Goal: Information Seeking & Learning: Learn about a topic

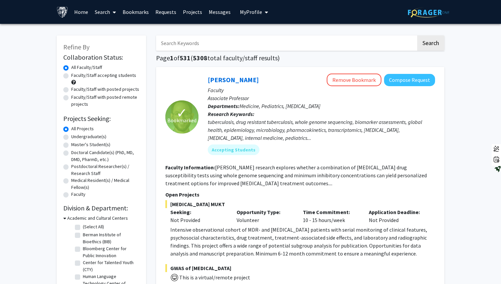
click at [71, 137] on label "Undergraduate(s)" at bounding box center [88, 136] width 35 height 7
click at [71, 137] on input "Undergraduate(s)" at bounding box center [73, 135] width 4 height 4
radio input "true"
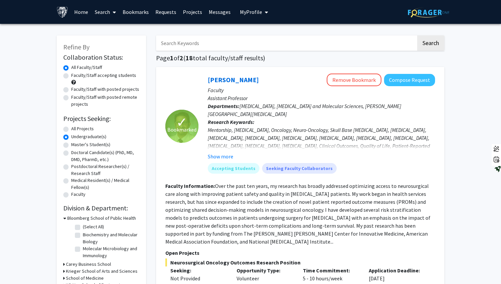
click at [230, 39] on input "Search Keywords" at bounding box center [286, 42] width 260 height 15
type input "gene"
click at [417, 35] on button "Search" at bounding box center [430, 42] width 27 height 15
radio input "true"
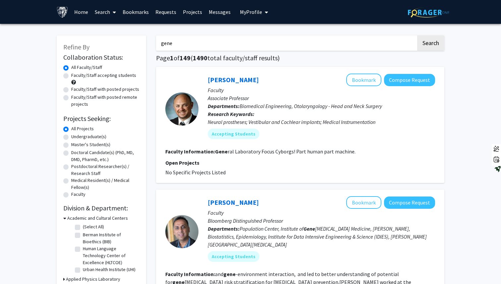
click at [71, 138] on label "Undergraduate(s)" at bounding box center [88, 136] width 35 height 7
click at [71, 137] on input "Undergraduate(s)" at bounding box center [73, 135] width 4 height 4
radio input "true"
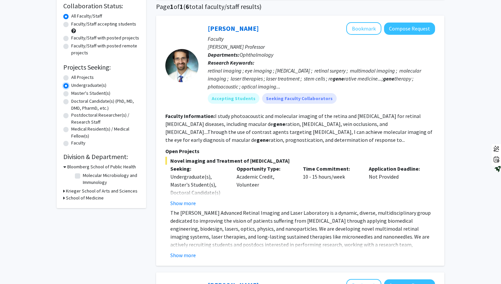
scroll to position [52, 0]
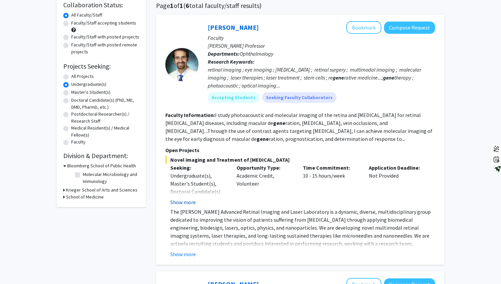
click at [187, 203] on button "Show more" at bounding box center [183, 202] width 26 height 8
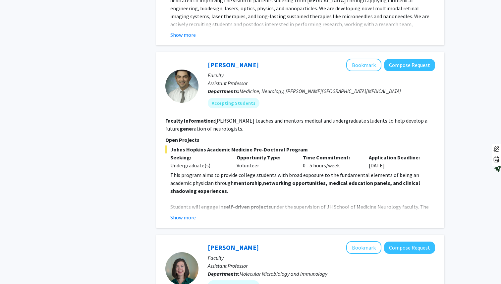
scroll to position [328, 0]
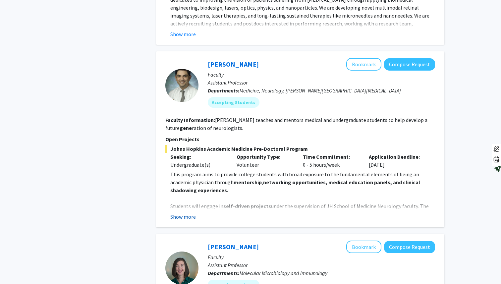
click at [186, 213] on button "Show more" at bounding box center [183, 217] width 26 height 8
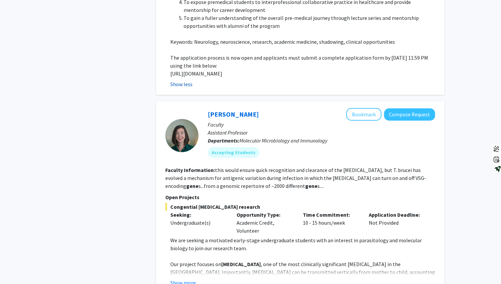
scroll to position [739, 0]
click at [185, 278] on button "Show more" at bounding box center [183, 282] width 26 height 8
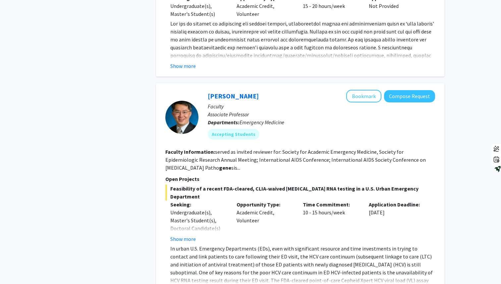
scroll to position [1433, 0]
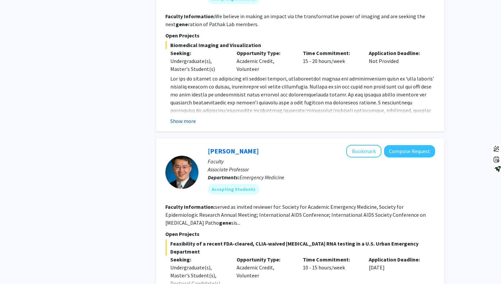
click at [185, 117] on button "Show more" at bounding box center [183, 121] width 26 height 8
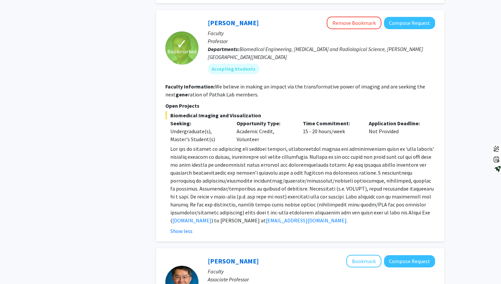
scroll to position [1586, 0]
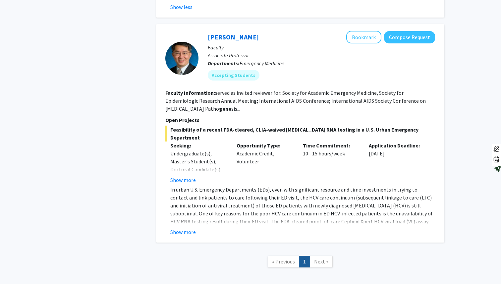
click at [178, 152] on div "Feasibility of a recent FDA-cleared, CLIA-waived [MEDICAL_DATA] RNA testing in …" at bounding box center [300, 181] width 270 height 110
click at [184, 186] on p "In urban U.S. Emergency Departments (EDs), even with significant resource and t…" at bounding box center [302, 214] width 265 height 56
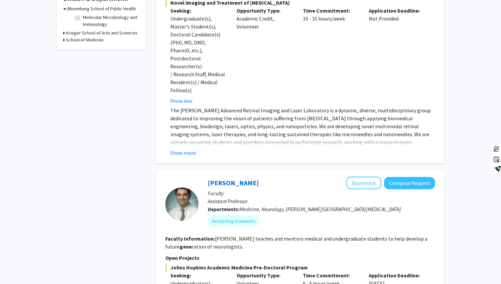
scroll to position [0, 0]
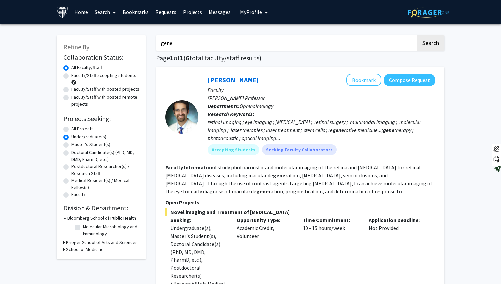
click at [192, 39] on input "gene" at bounding box center [286, 42] width 260 height 15
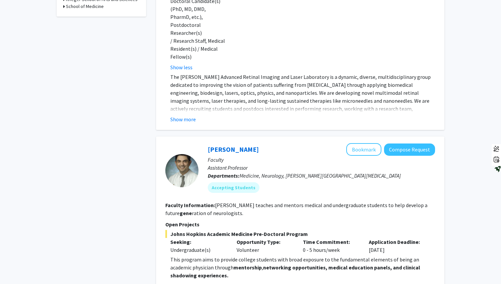
scroll to position [246, 0]
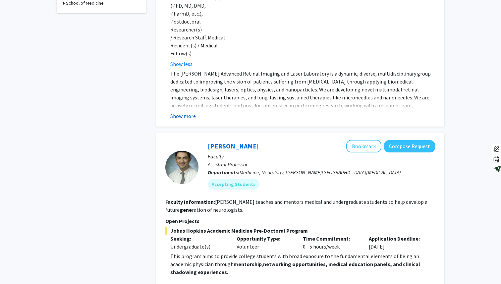
type input "dna"
click at [189, 112] on button "Show more" at bounding box center [183, 116] width 26 height 8
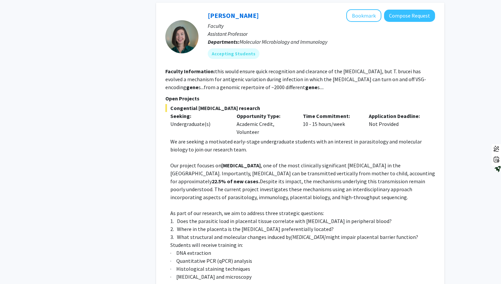
scroll to position [862, 0]
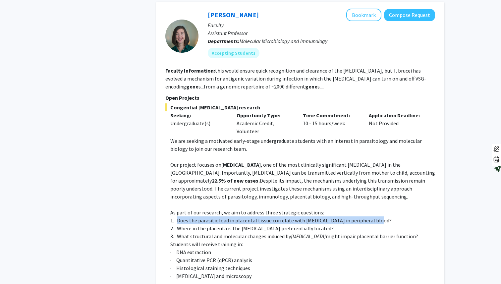
drag, startPoint x: 178, startPoint y: 196, endPoint x: 406, endPoint y: 198, distance: 228.0
click at [406, 216] on p "1. Does the parasitic load in placental tissue correlate with [MEDICAL_DATA] in…" at bounding box center [302, 220] width 265 height 8
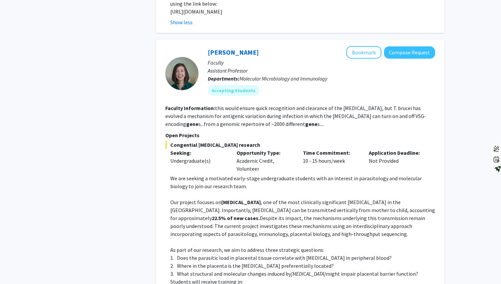
scroll to position [827, 0]
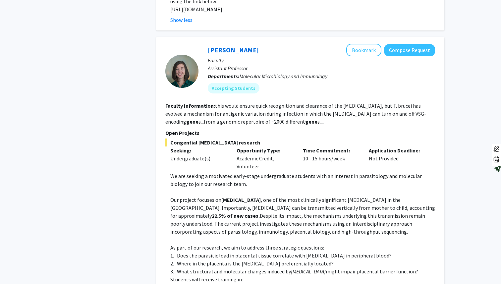
drag, startPoint x: 260, startPoint y: 22, endPoint x: 206, endPoint y: 22, distance: 54.0
click at [206, 44] on div "[PERSON_NAME] Bookmark Compose Request Faculty Assistant Professor Departments:…" at bounding box center [316, 71] width 237 height 55
copy link "[PERSON_NAME]"
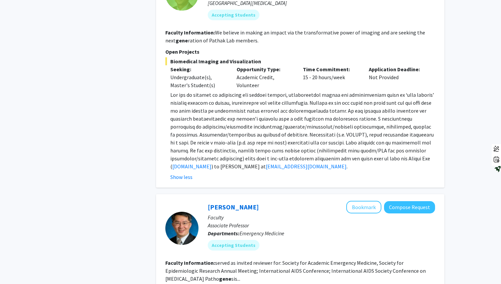
scroll to position [1602, 0]
